Goal: Navigation & Orientation: Understand site structure

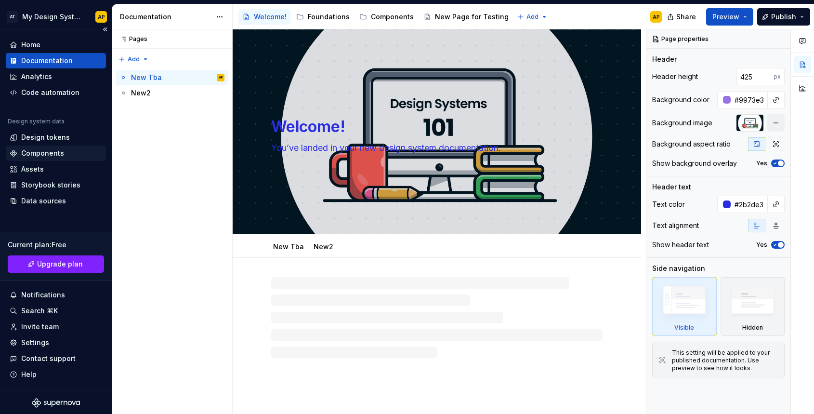
click at [49, 153] on div "Components" at bounding box center [42, 153] width 43 height 10
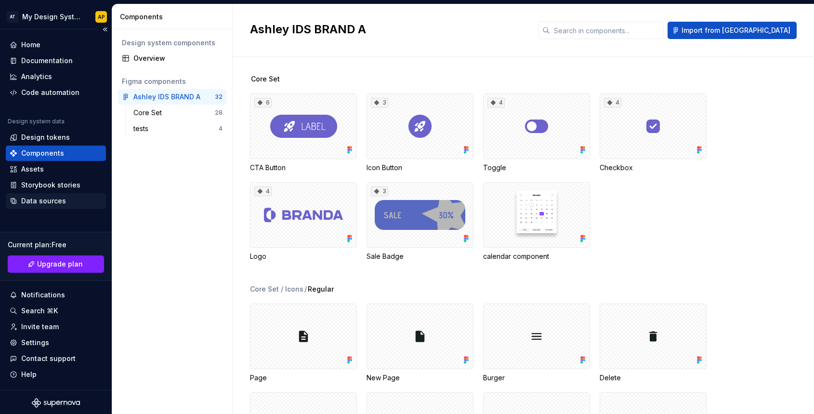
click at [32, 198] on div "Data sources" at bounding box center [43, 201] width 45 height 10
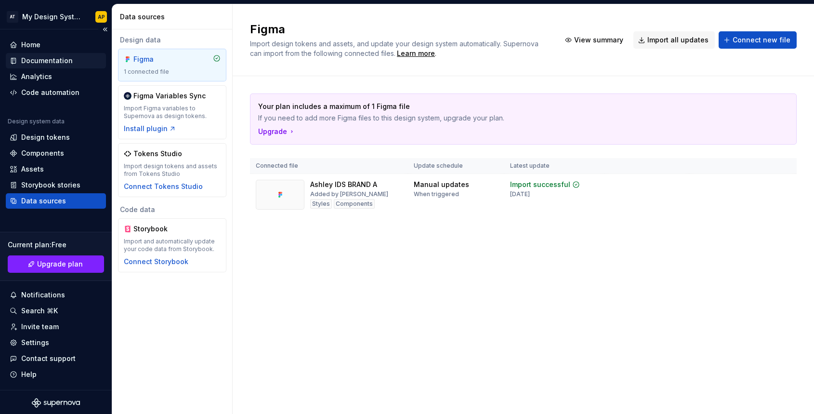
click at [34, 57] on div "Documentation" at bounding box center [47, 61] width 52 height 10
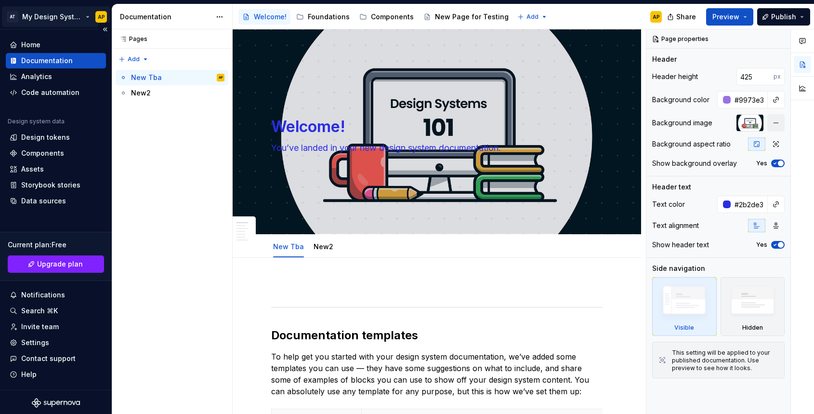
click at [86, 15] on html "AT My Design System AP Home Documentation Analytics Code automation Design syst…" at bounding box center [407, 207] width 814 height 414
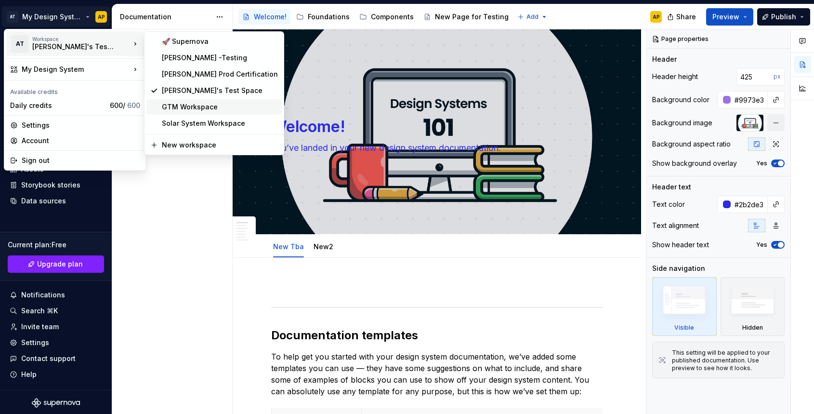
click at [179, 106] on div "GTM Workspace" at bounding box center [220, 107] width 116 height 10
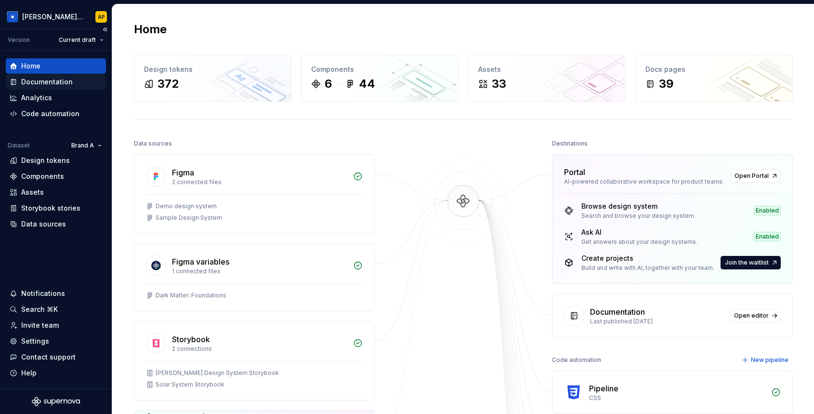
click at [52, 84] on div "Documentation" at bounding box center [47, 82] width 52 height 10
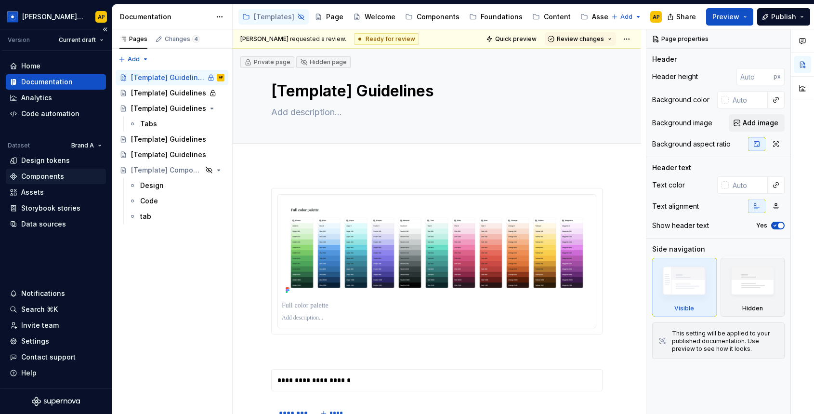
click at [35, 175] on div "Components" at bounding box center [42, 176] width 43 height 10
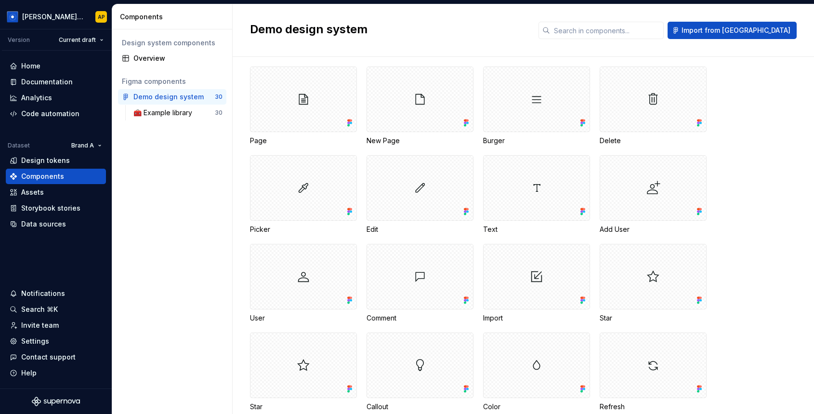
scroll to position [207, 0]
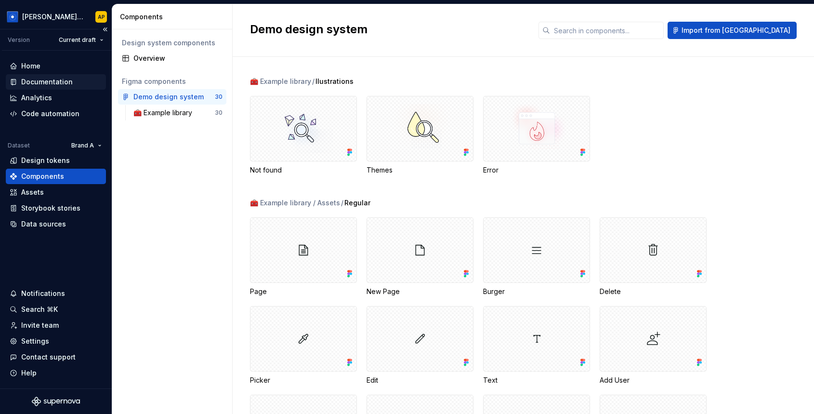
click at [38, 77] on div "Documentation" at bounding box center [47, 82] width 52 height 10
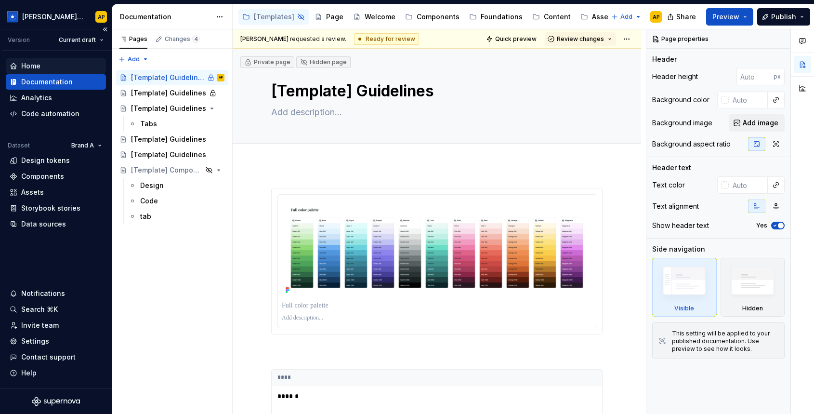
click at [32, 67] on div "Home" at bounding box center [30, 66] width 19 height 10
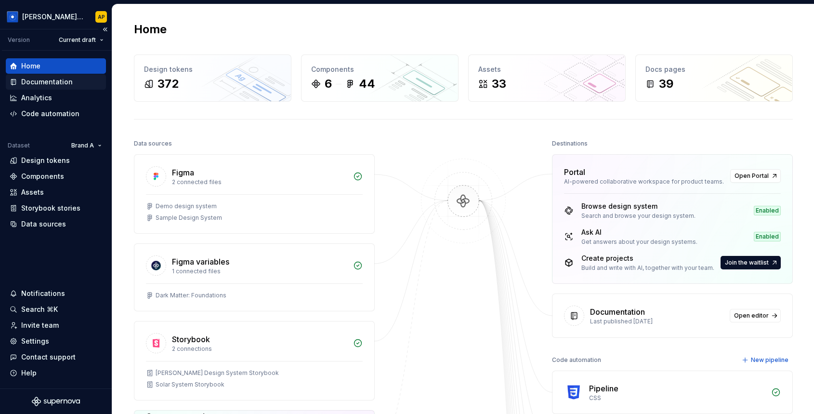
click at [20, 78] on div "Documentation" at bounding box center [56, 82] width 92 height 10
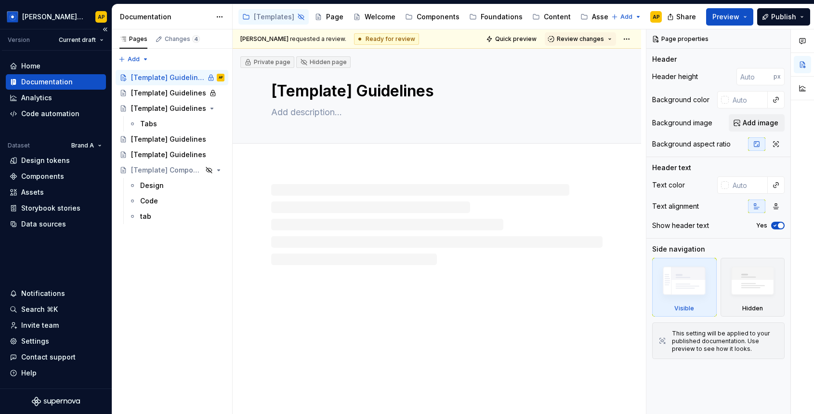
type textarea "*"
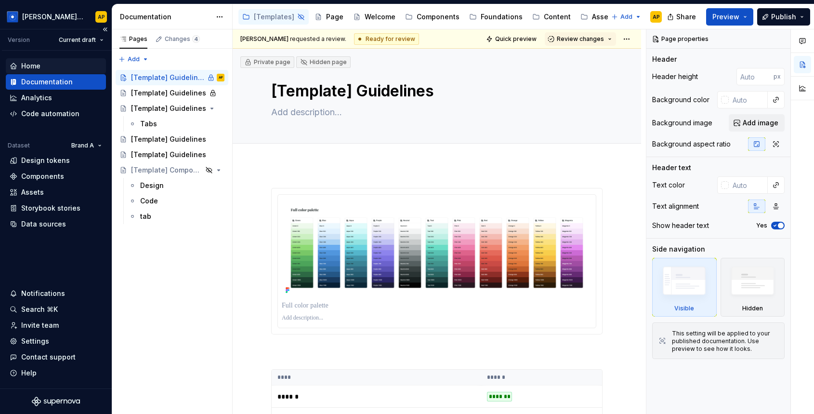
click at [34, 68] on div "Home" at bounding box center [30, 66] width 19 height 10
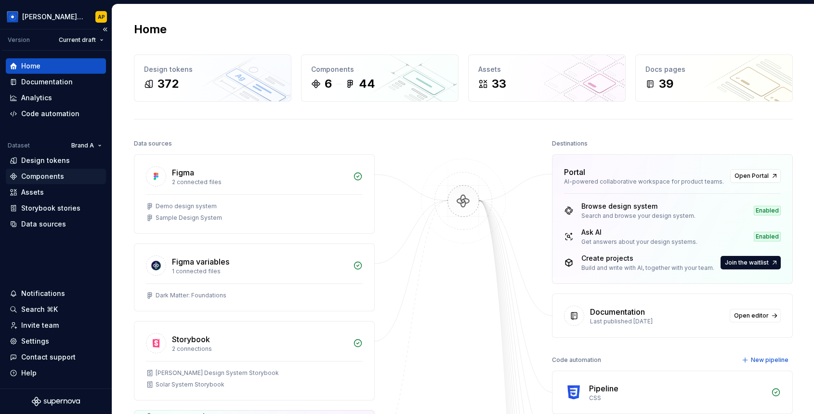
click at [30, 174] on div "Components" at bounding box center [42, 176] width 43 height 10
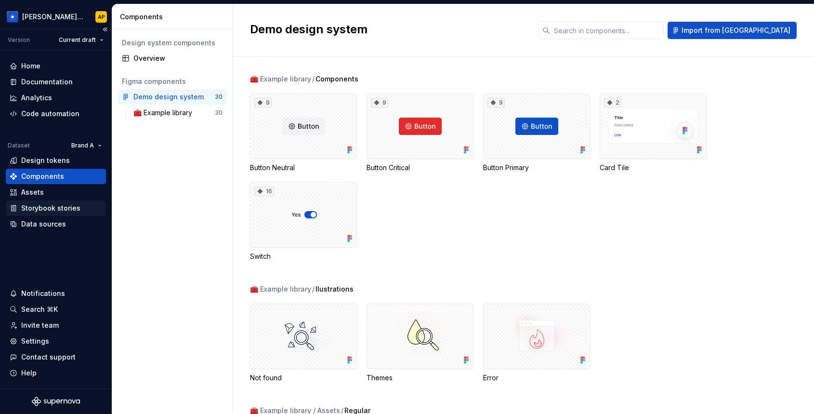
click at [33, 211] on div "Storybook stories" at bounding box center [50, 208] width 59 height 10
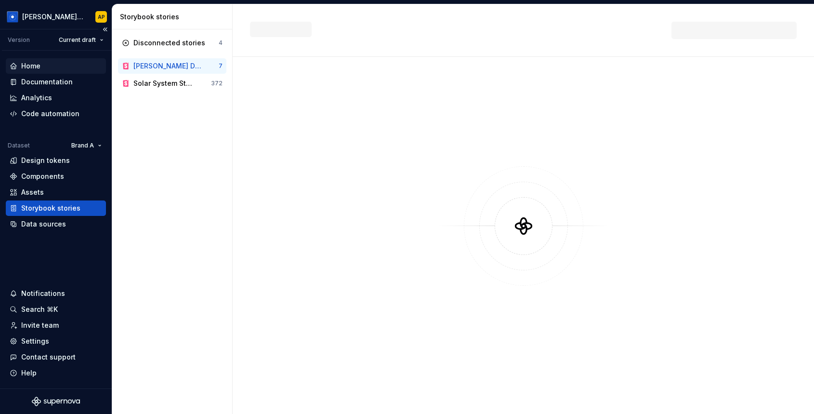
click at [39, 64] on div "Home" at bounding box center [30, 66] width 19 height 10
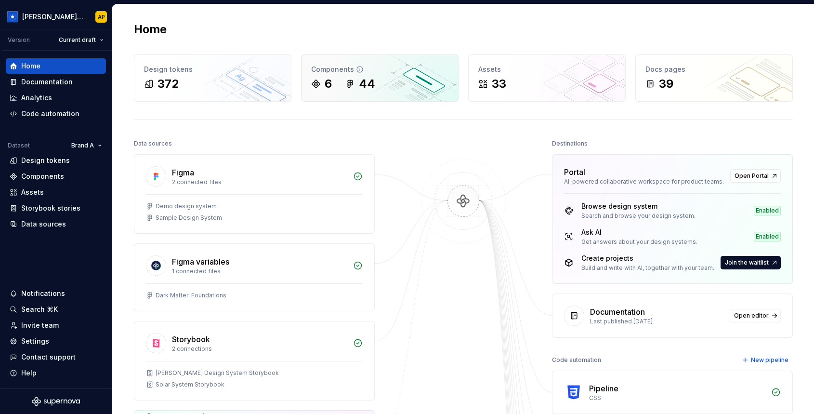
click at [325, 91] on div "6" at bounding box center [327, 83] width 7 height 15
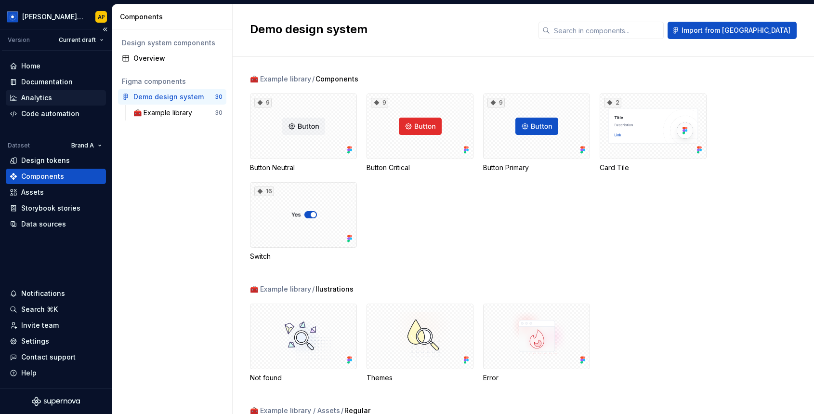
click at [47, 95] on div "Analytics" at bounding box center [36, 98] width 31 height 10
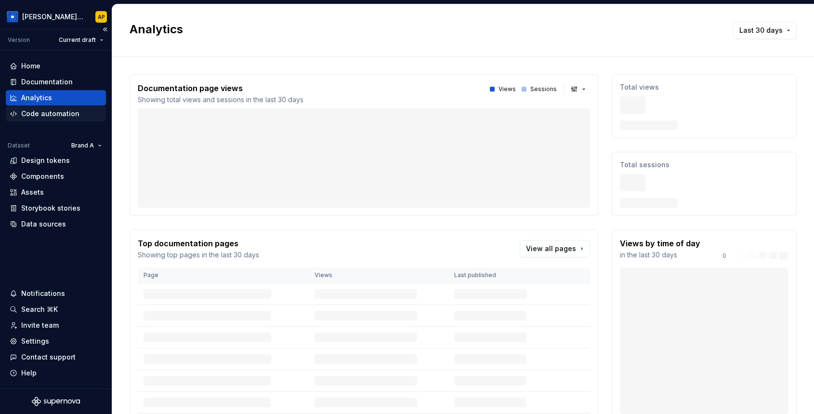
click at [44, 106] on div "Code automation" at bounding box center [56, 113] width 100 height 15
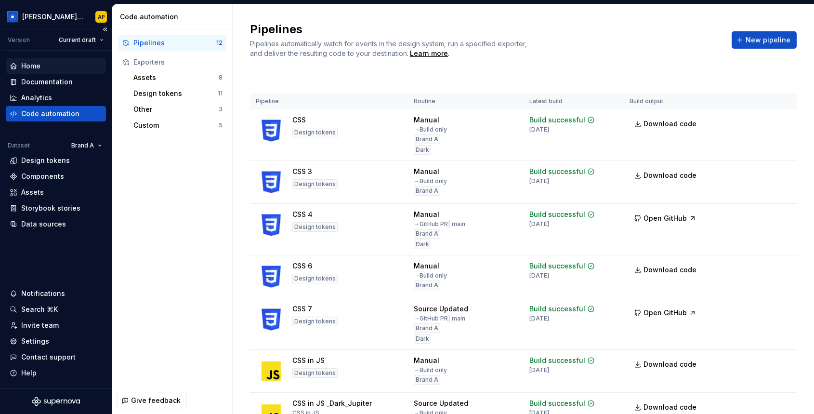
click at [30, 69] on div "Home" at bounding box center [30, 66] width 19 height 10
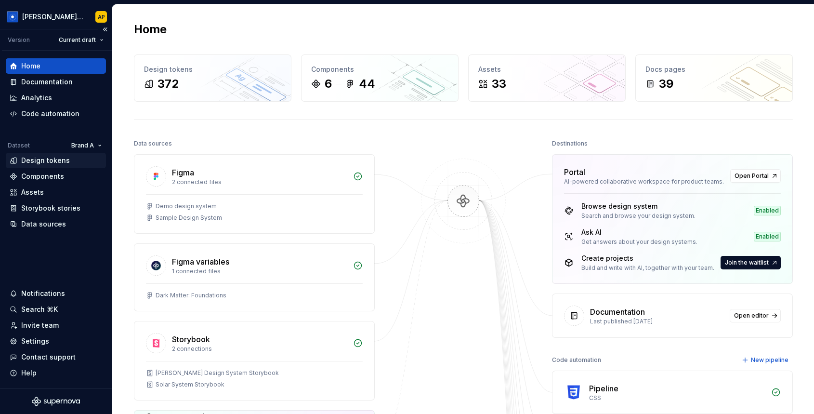
click at [32, 158] on div "Design tokens" at bounding box center [45, 160] width 49 height 10
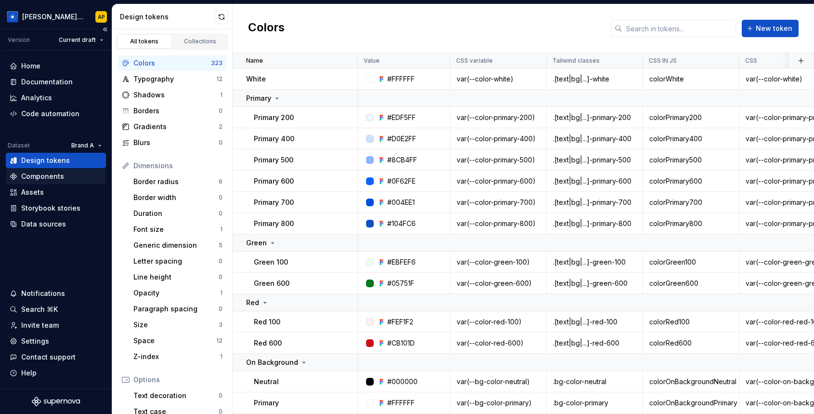
click at [27, 174] on div "Components" at bounding box center [42, 176] width 43 height 10
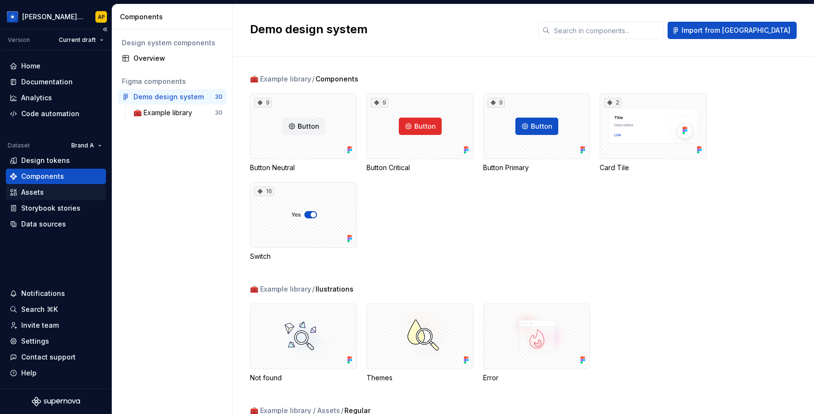
click at [28, 192] on div "Assets" at bounding box center [32, 192] width 23 height 10
